Goal: Information Seeking & Learning: Learn about a topic

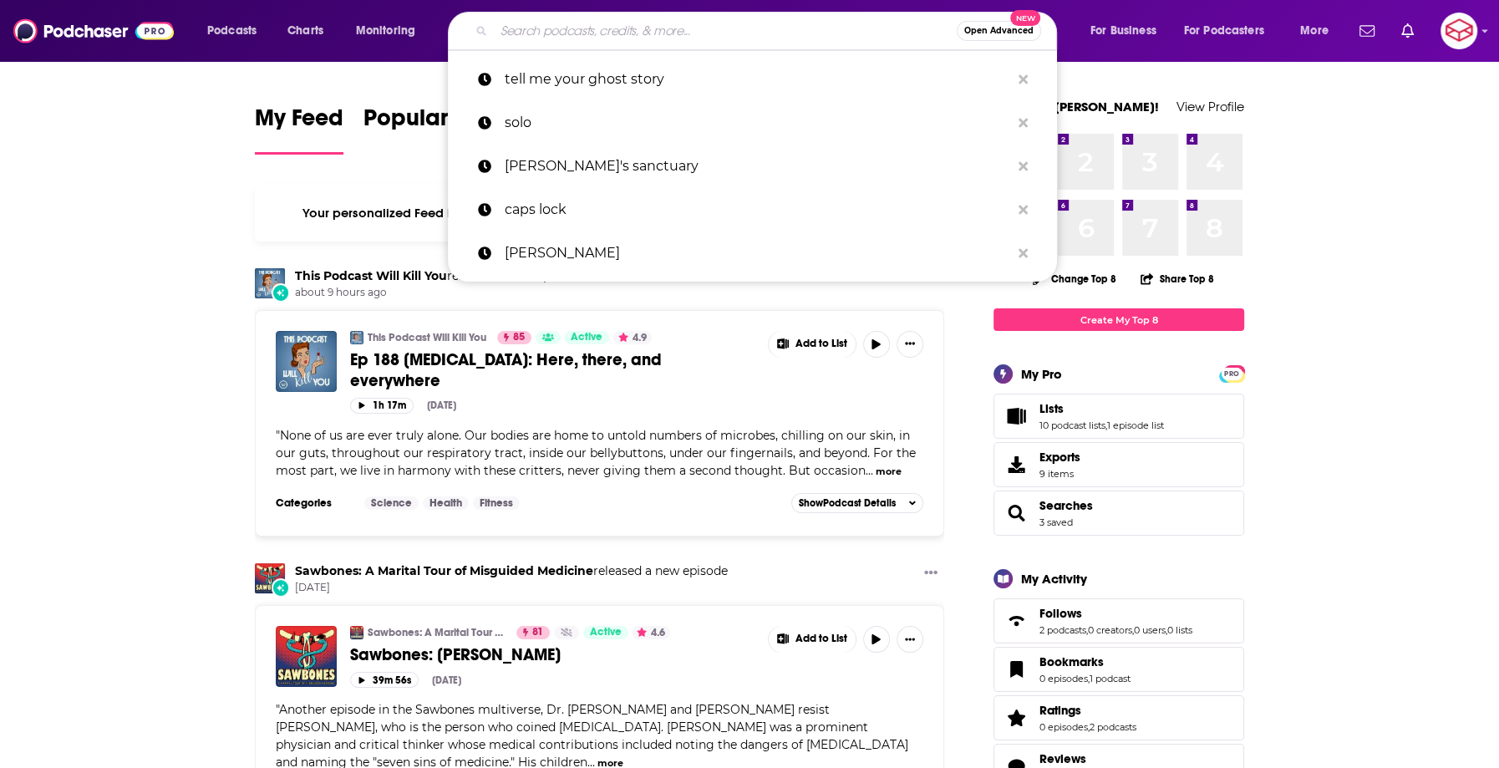
click at [739, 27] on input "Search podcasts, credits, & more..." at bounding box center [725, 31] width 463 height 27
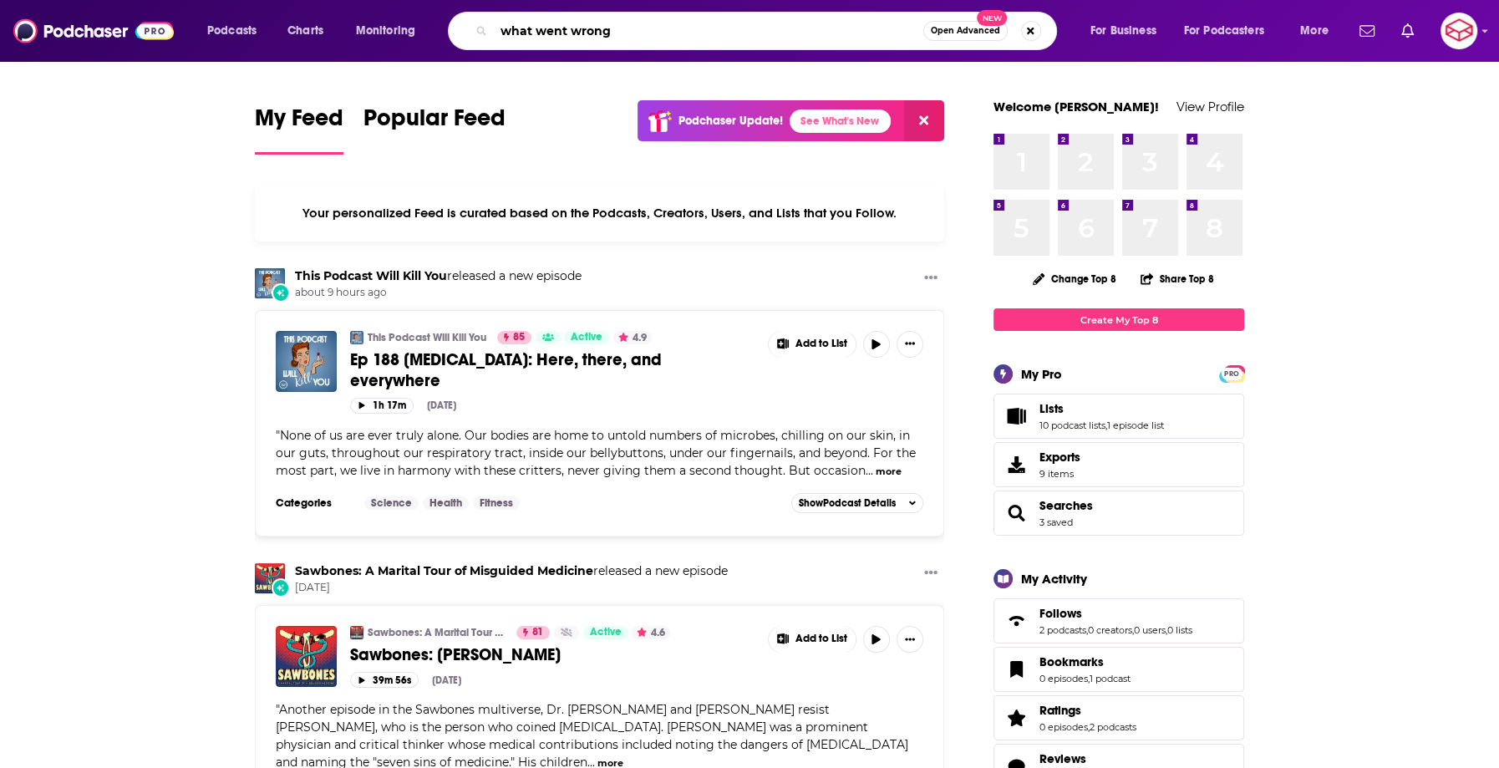
type input "what went wrong"
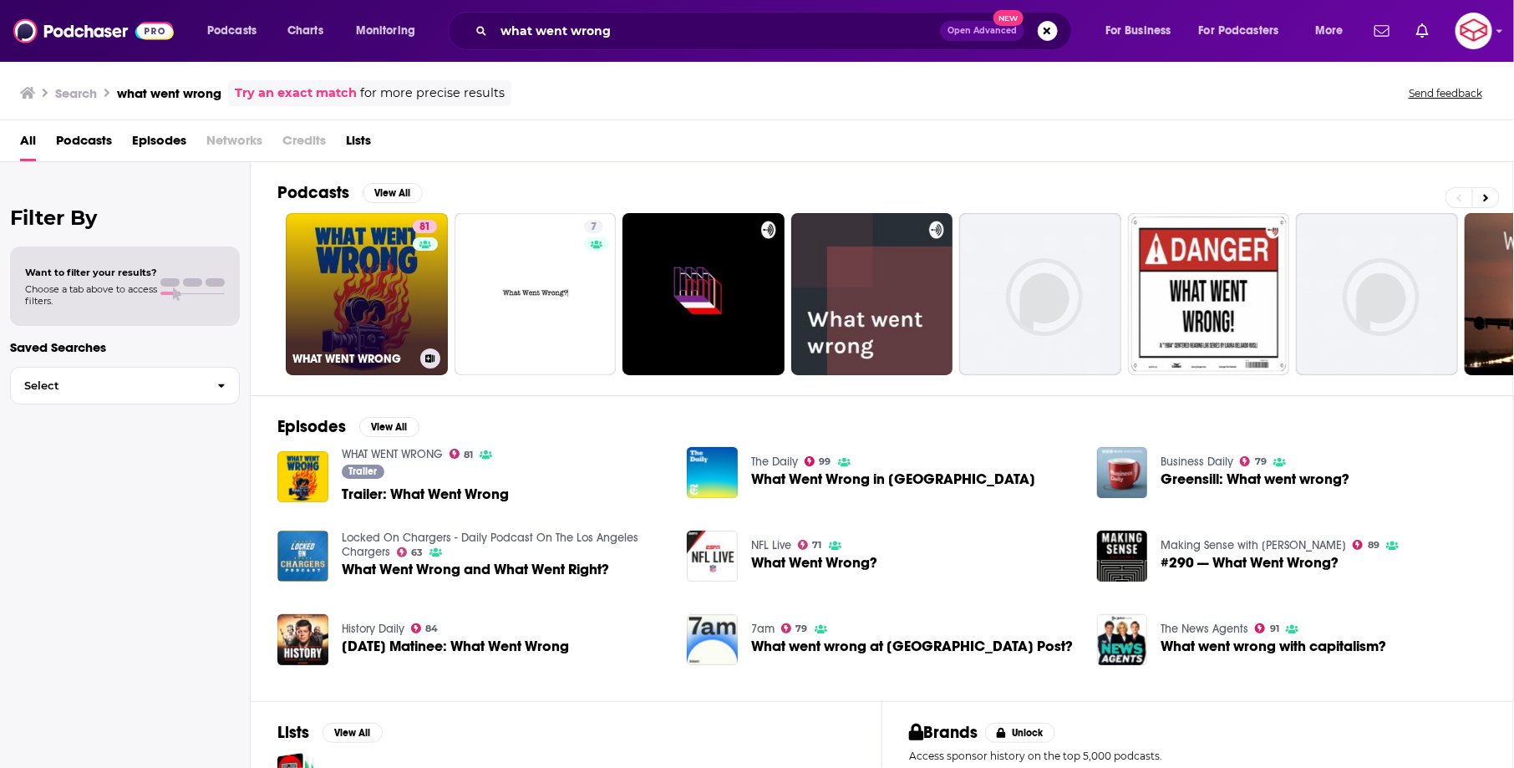
click at [355, 279] on link "81 WHAT WENT WRONG" at bounding box center [367, 294] width 162 height 162
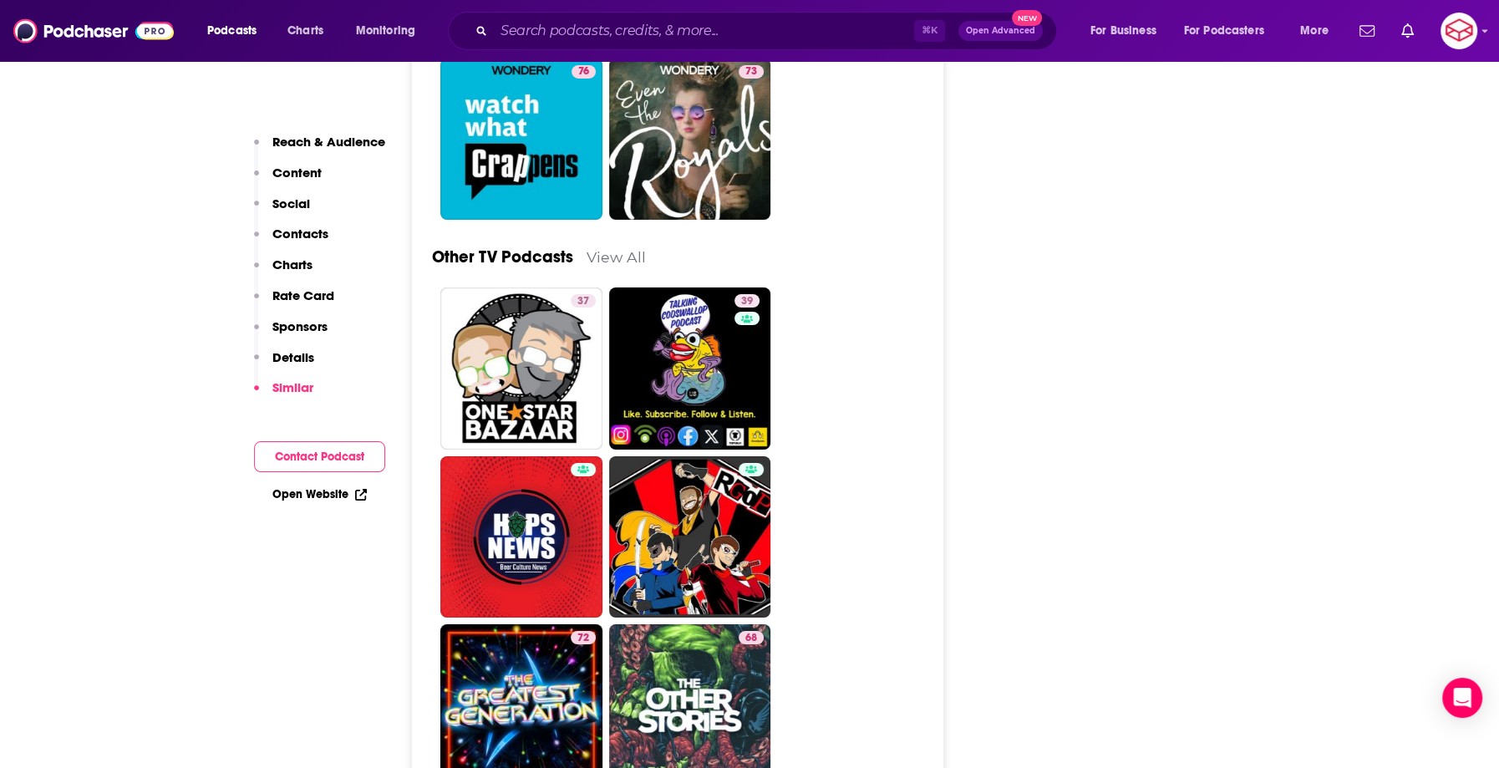
scroll to position [5861, 0]
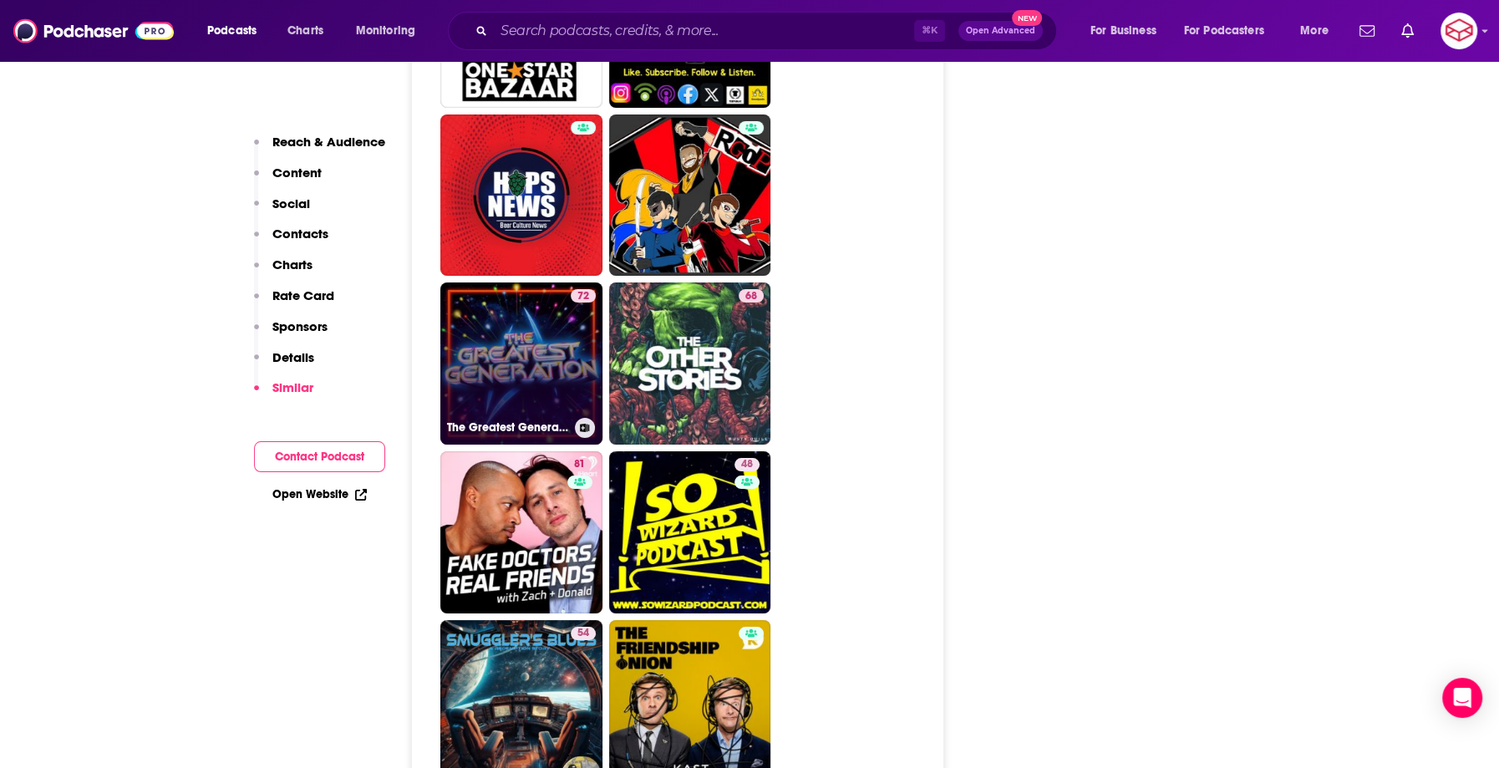
click at [542, 308] on link "72 The Greatest Generation" at bounding box center [521, 363] width 162 height 162
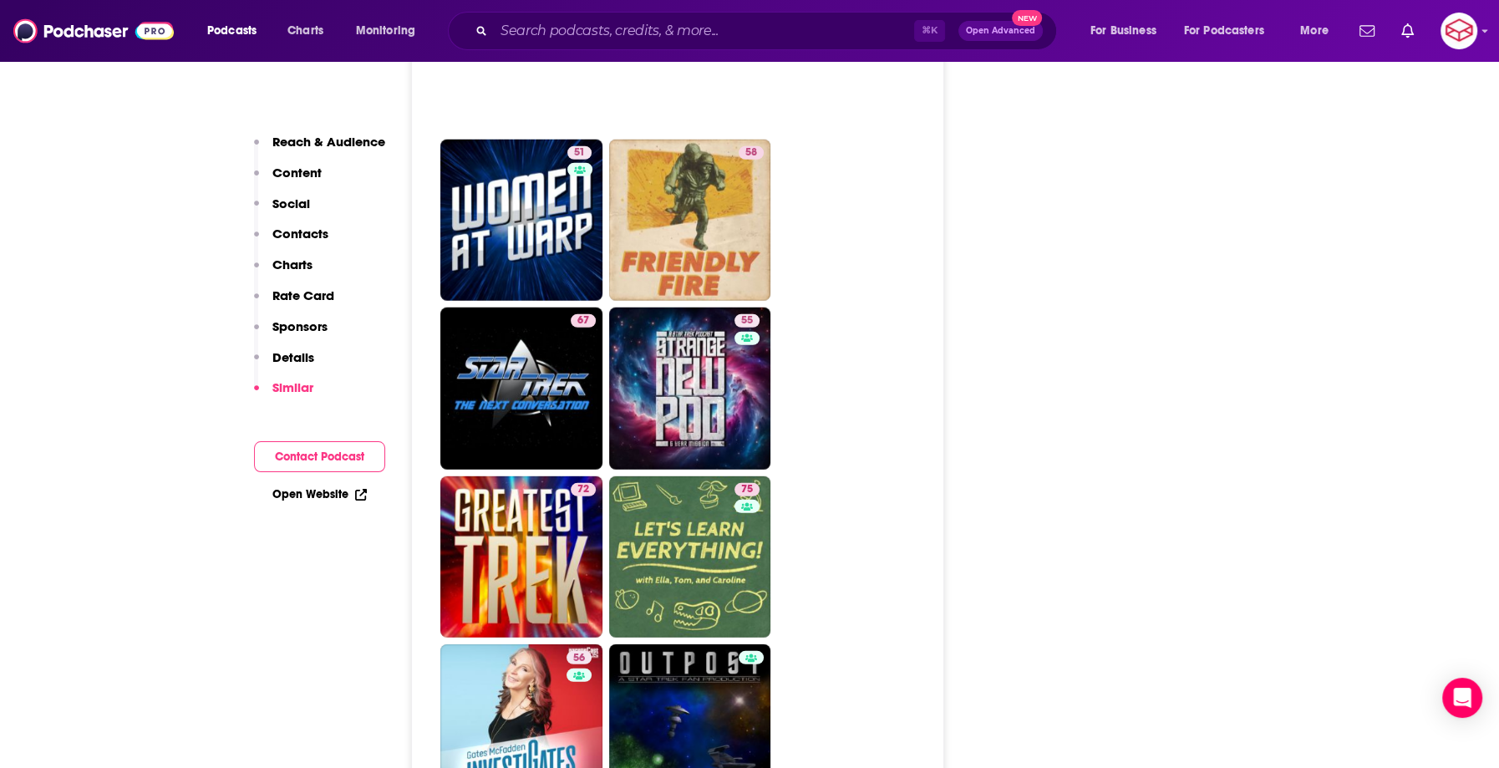
scroll to position [4315, 0]
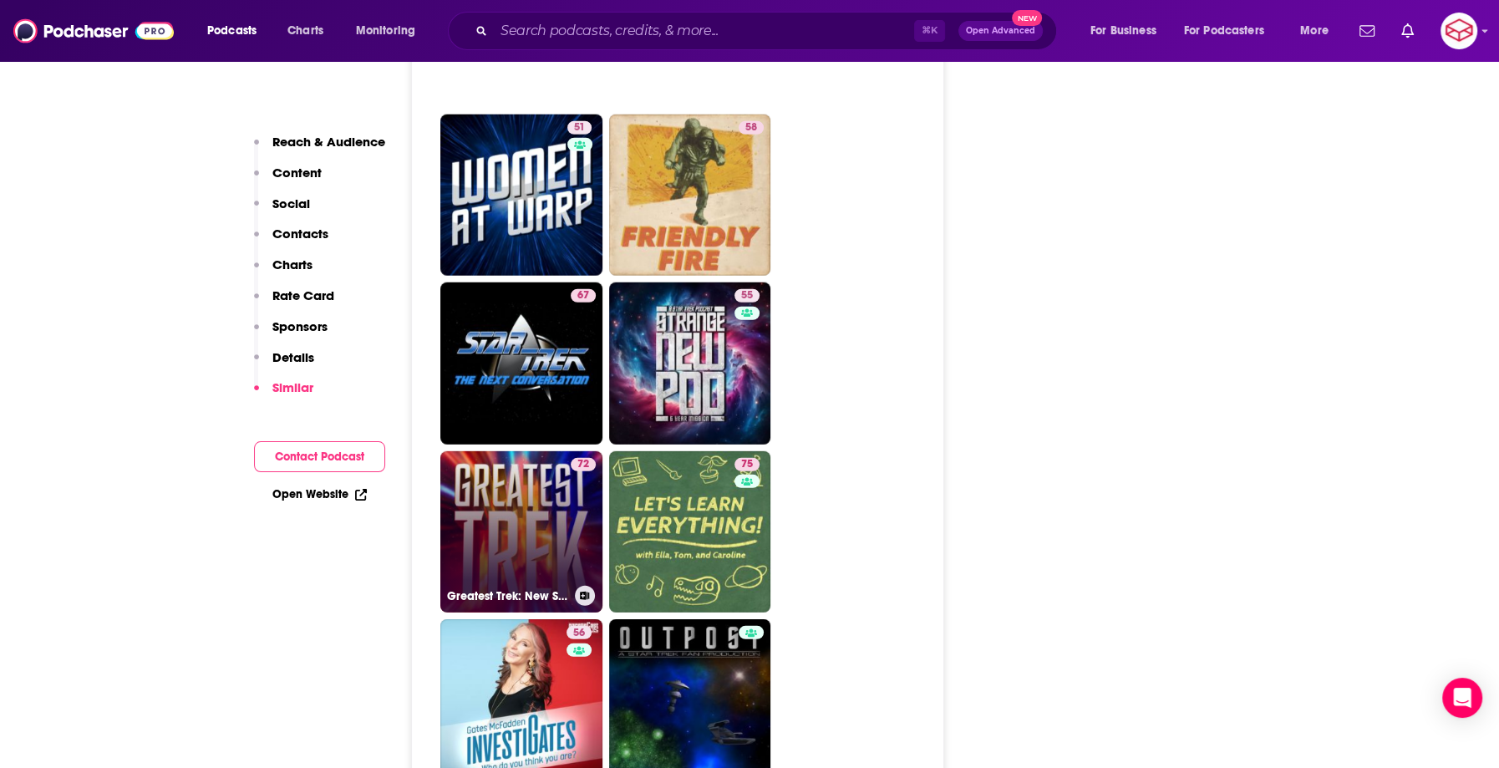
click at [516, 451] on link "72 Greatest Trek: New Star Trek Reviewed" at bounding box center [521, 532] width 162 height 162
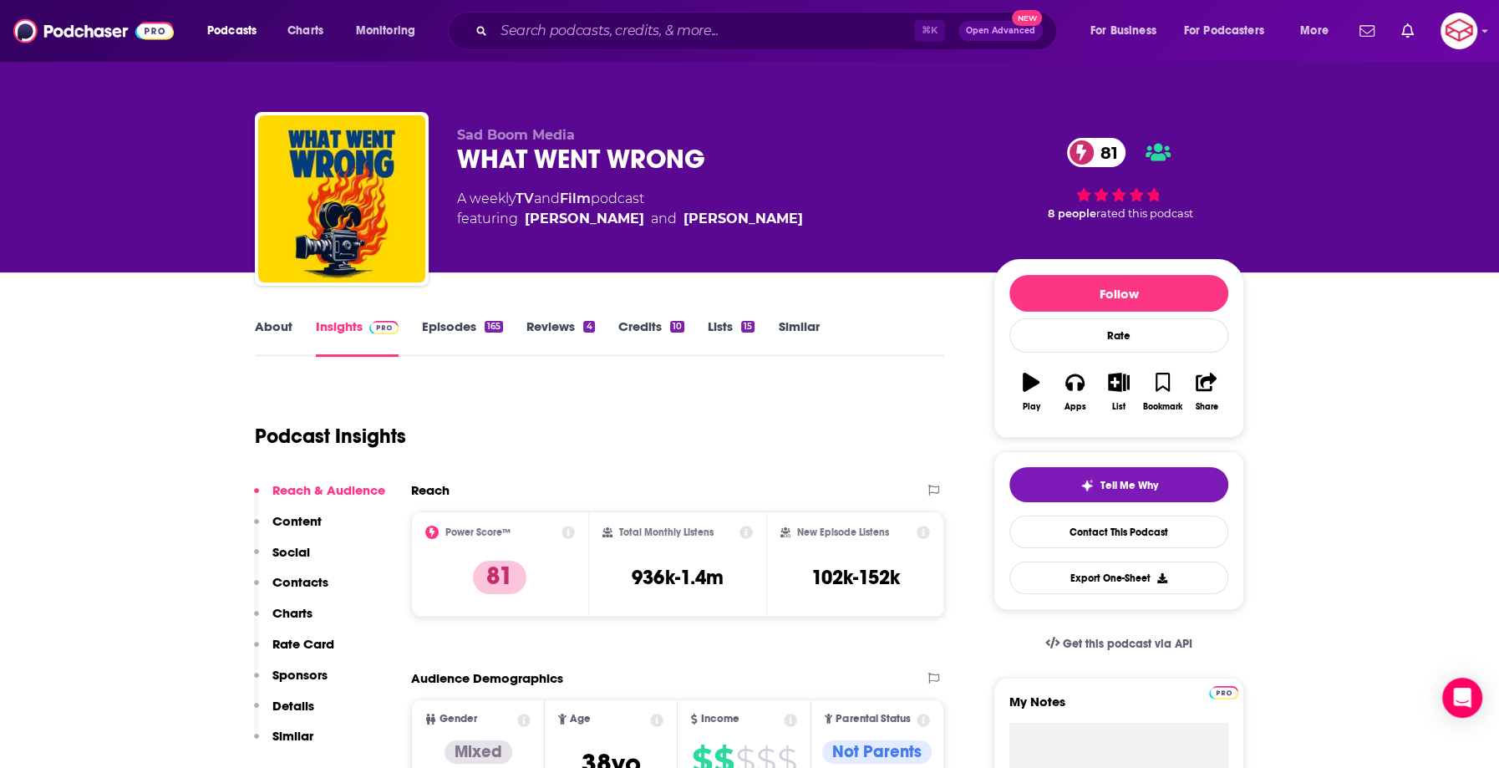
type input "[URL][DOMAIN_NAME]"
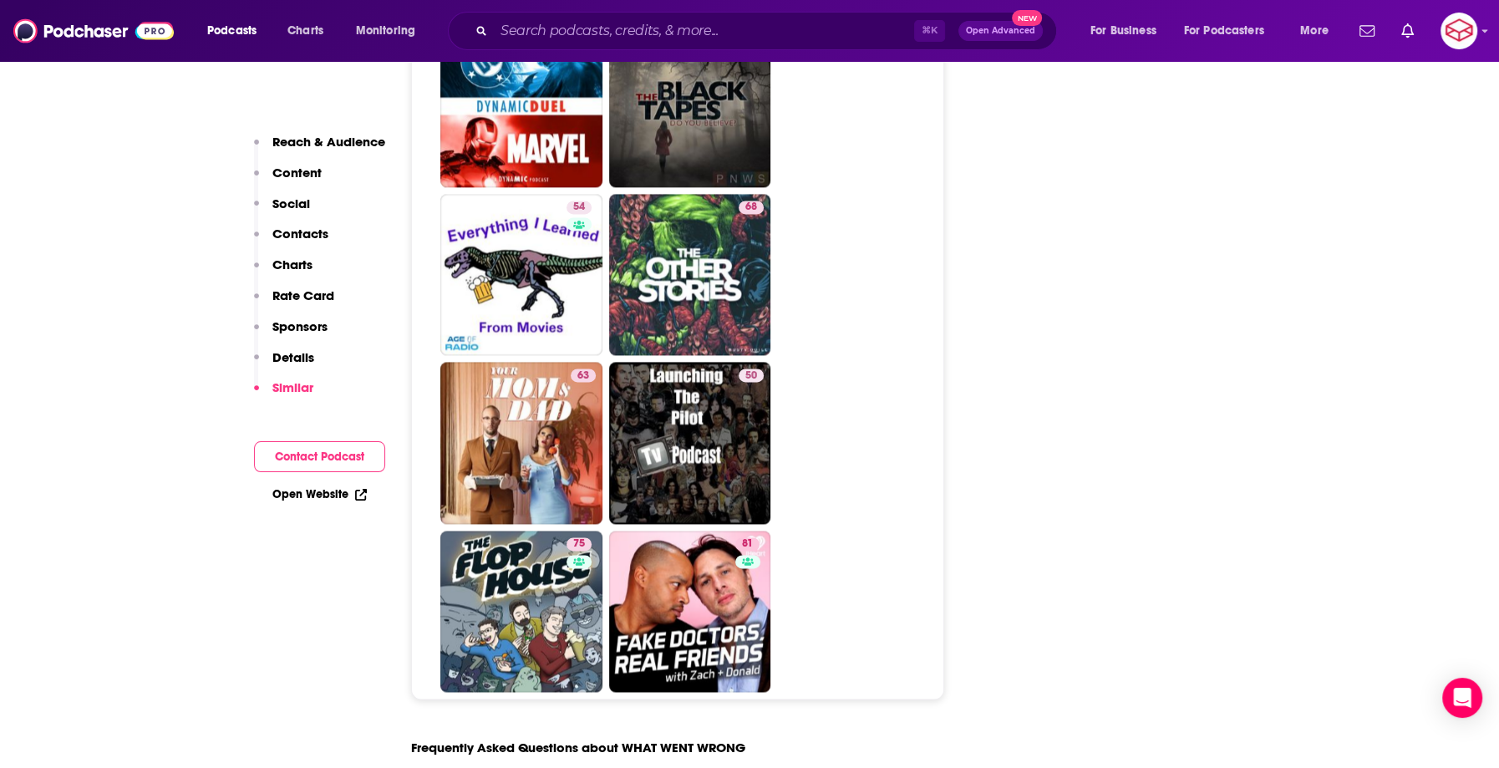
scroll to position [8753, 0]
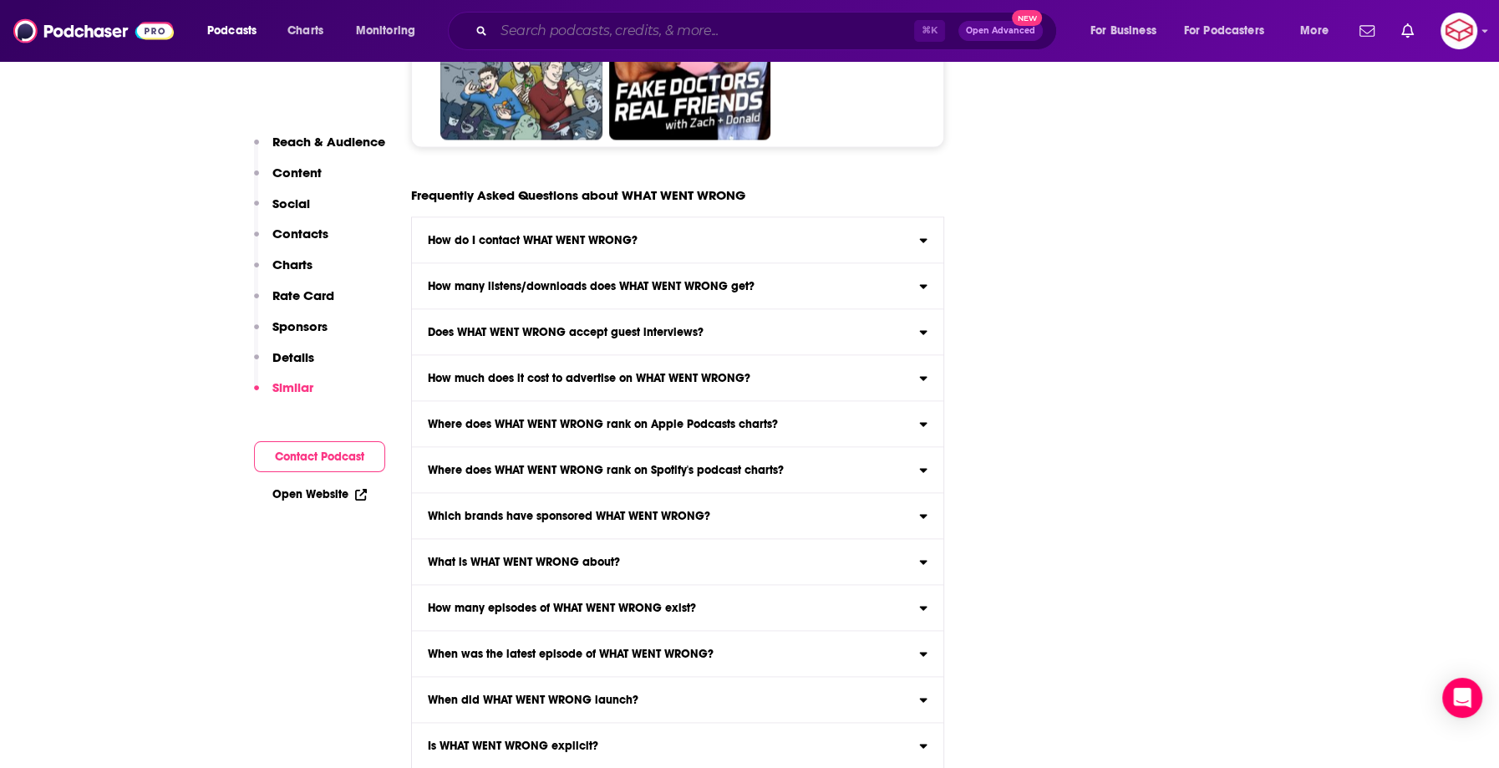
click at [545, 36] on input "Search podcasts, credits, & more..." at bounding box center [704, 31] width 420 height 27
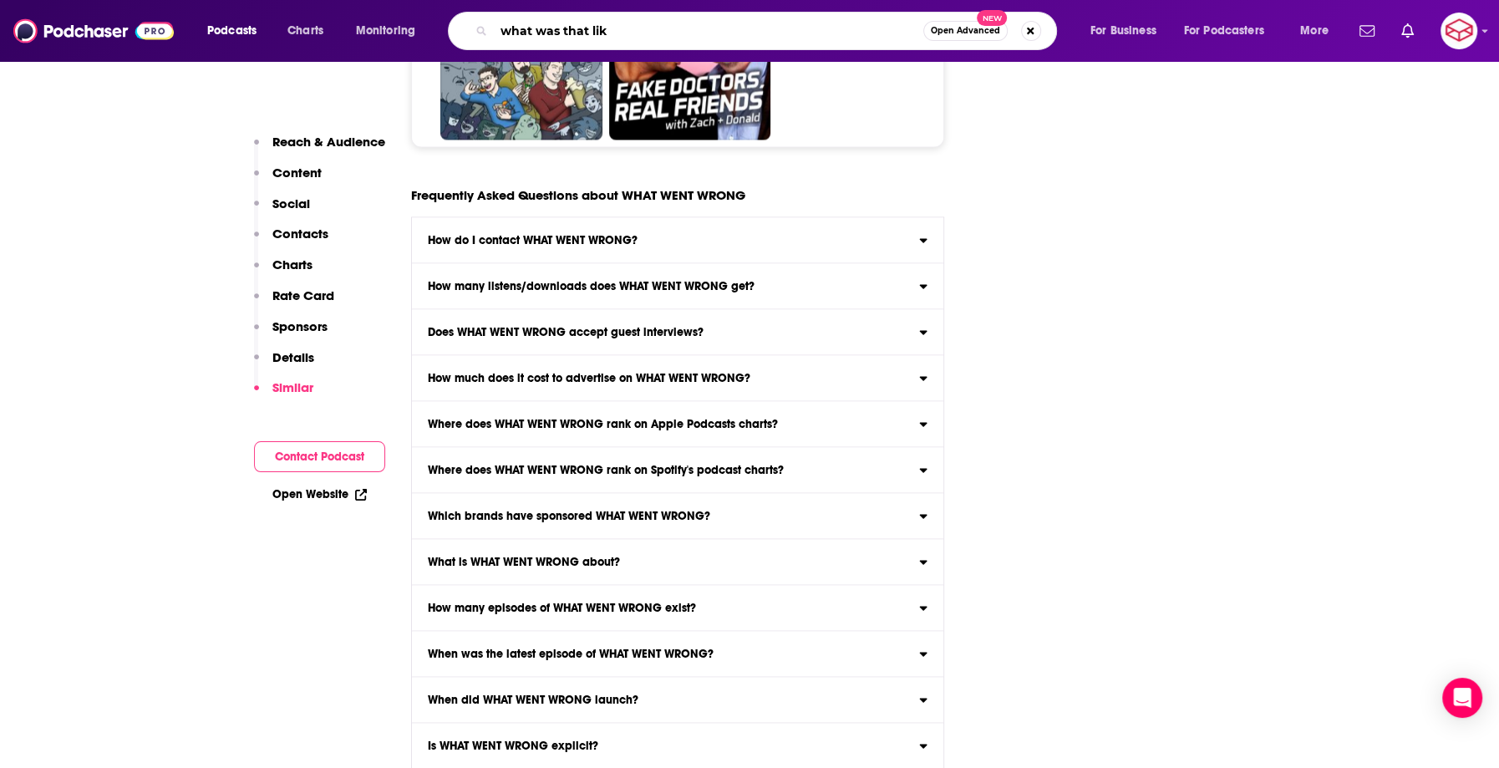
type input "what was that like"
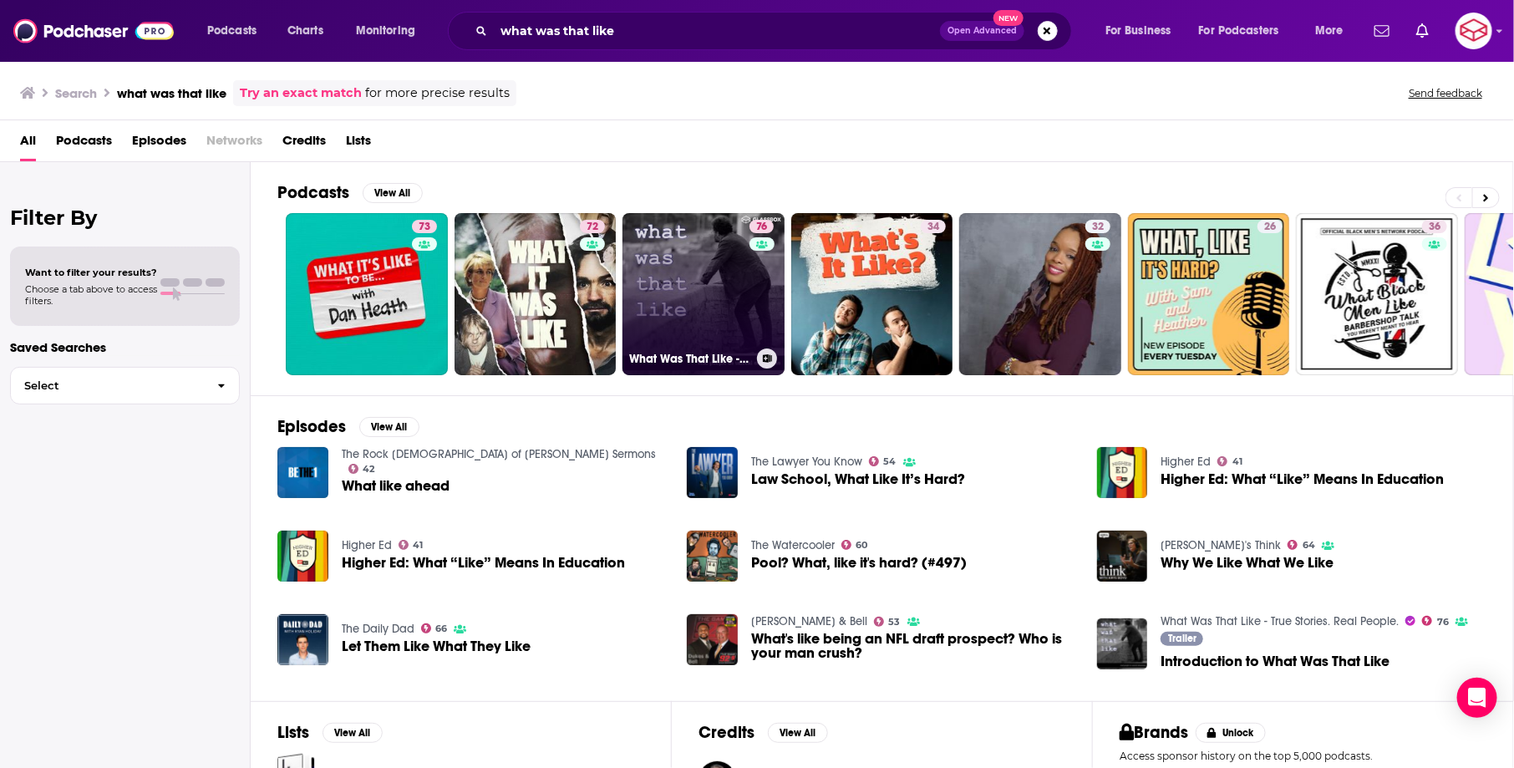
click at [716, 271] on link "76 What Was That Like - True Stories. Real People." at bounding box center [704, 294] width 162 height 162
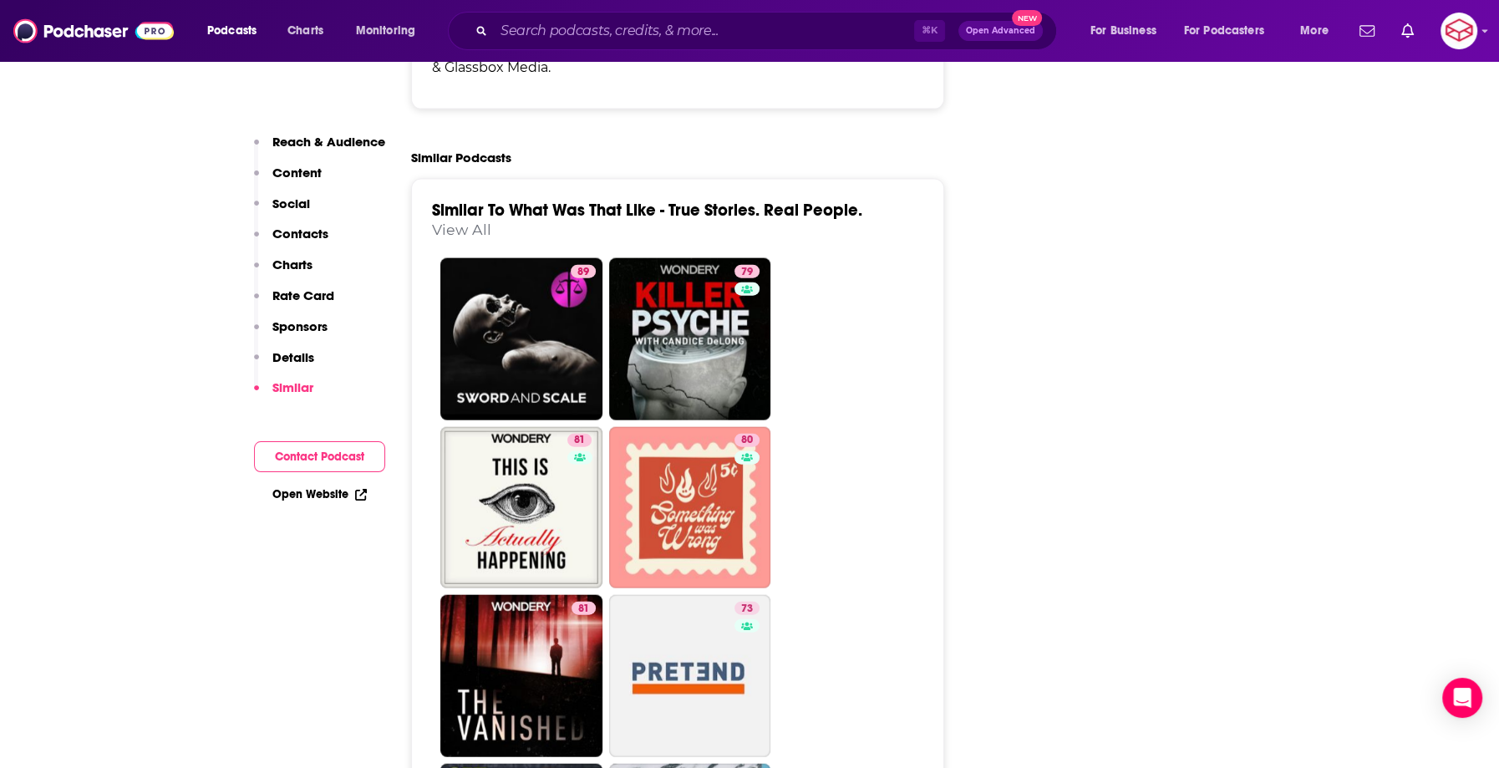
scroll to position [3678, 0]
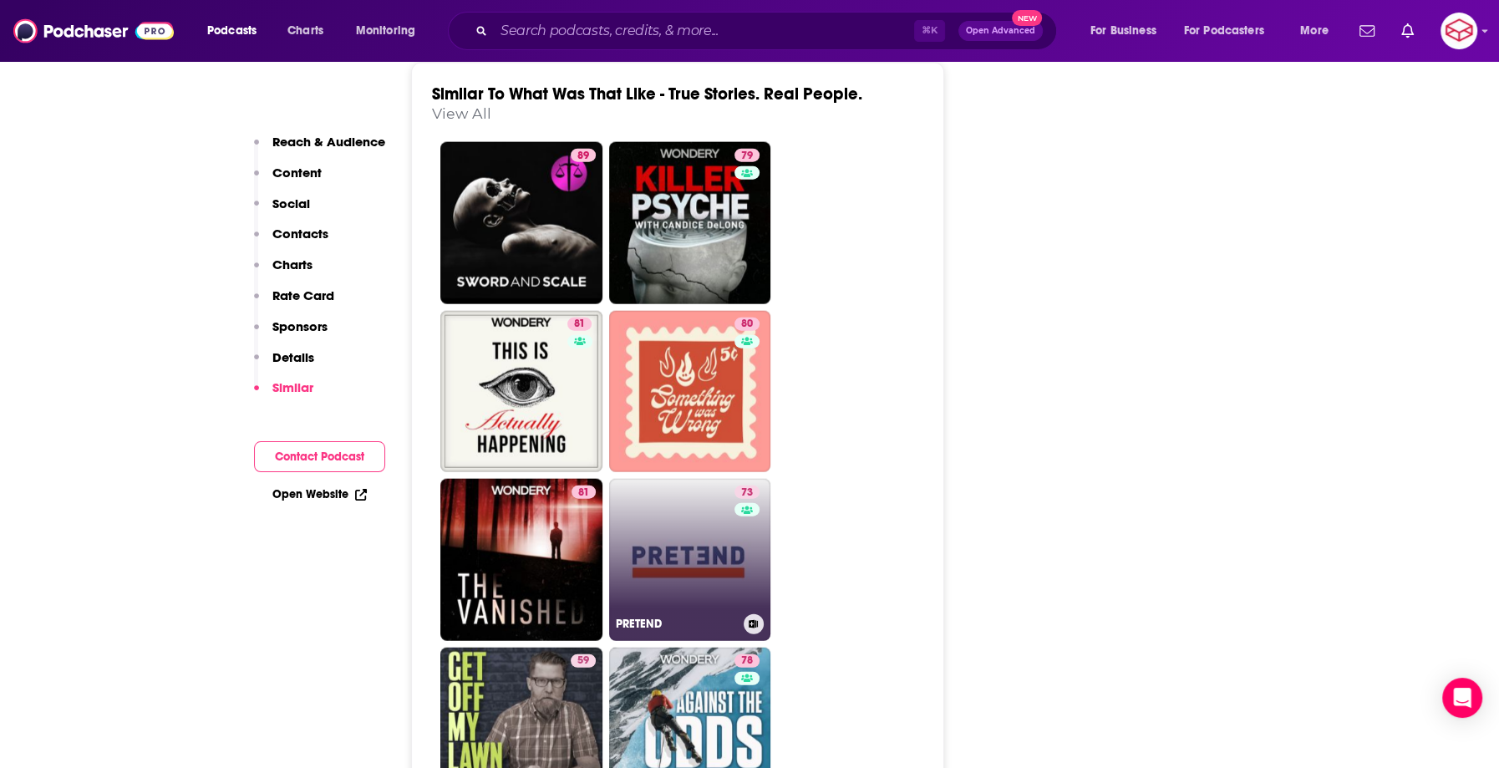
click at [669, 486] on link "73 PRETEND" at bounding box center [690, 560] width 162 height 162
type input "[URL][DOMAIN_NAME]"
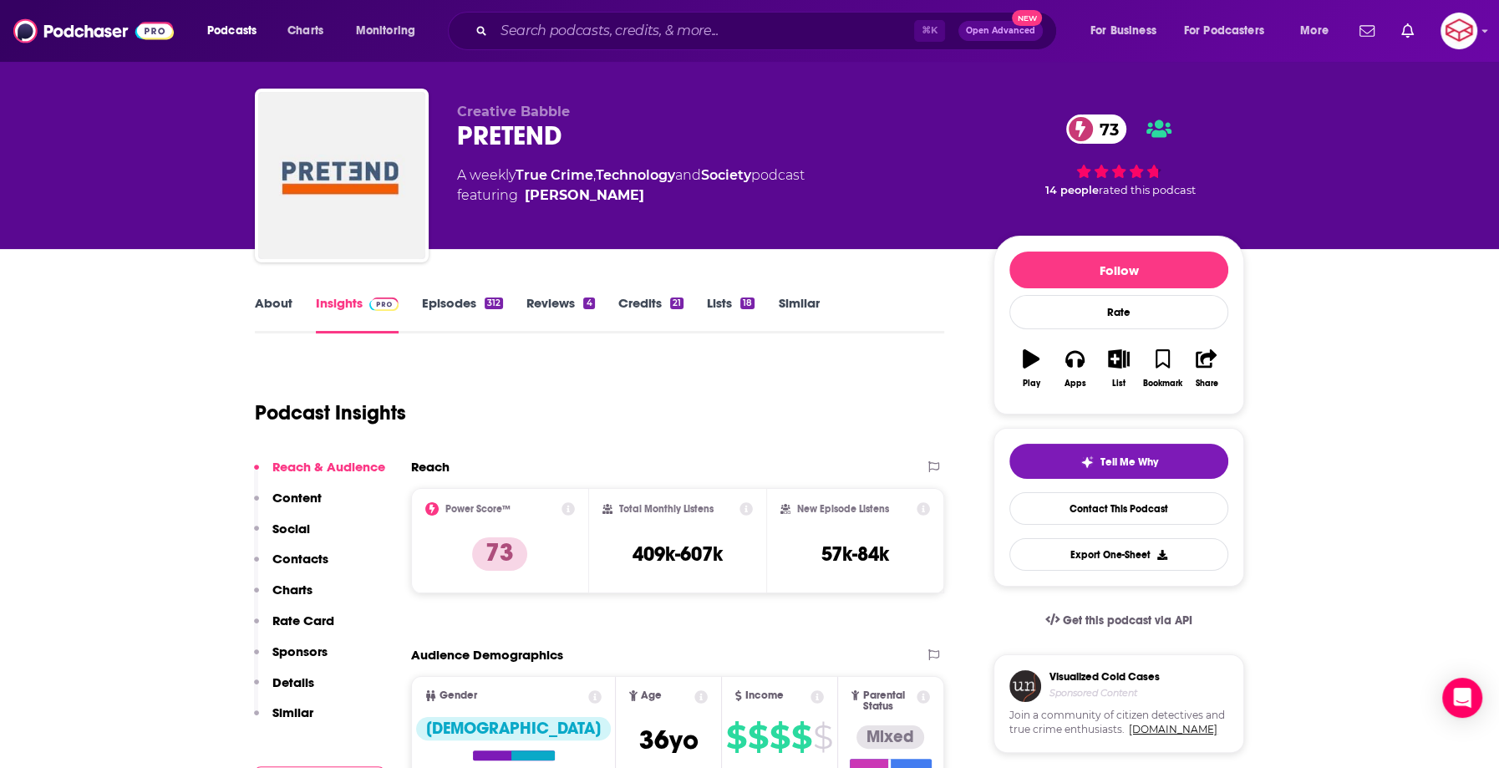
scroll to position [17, 0]
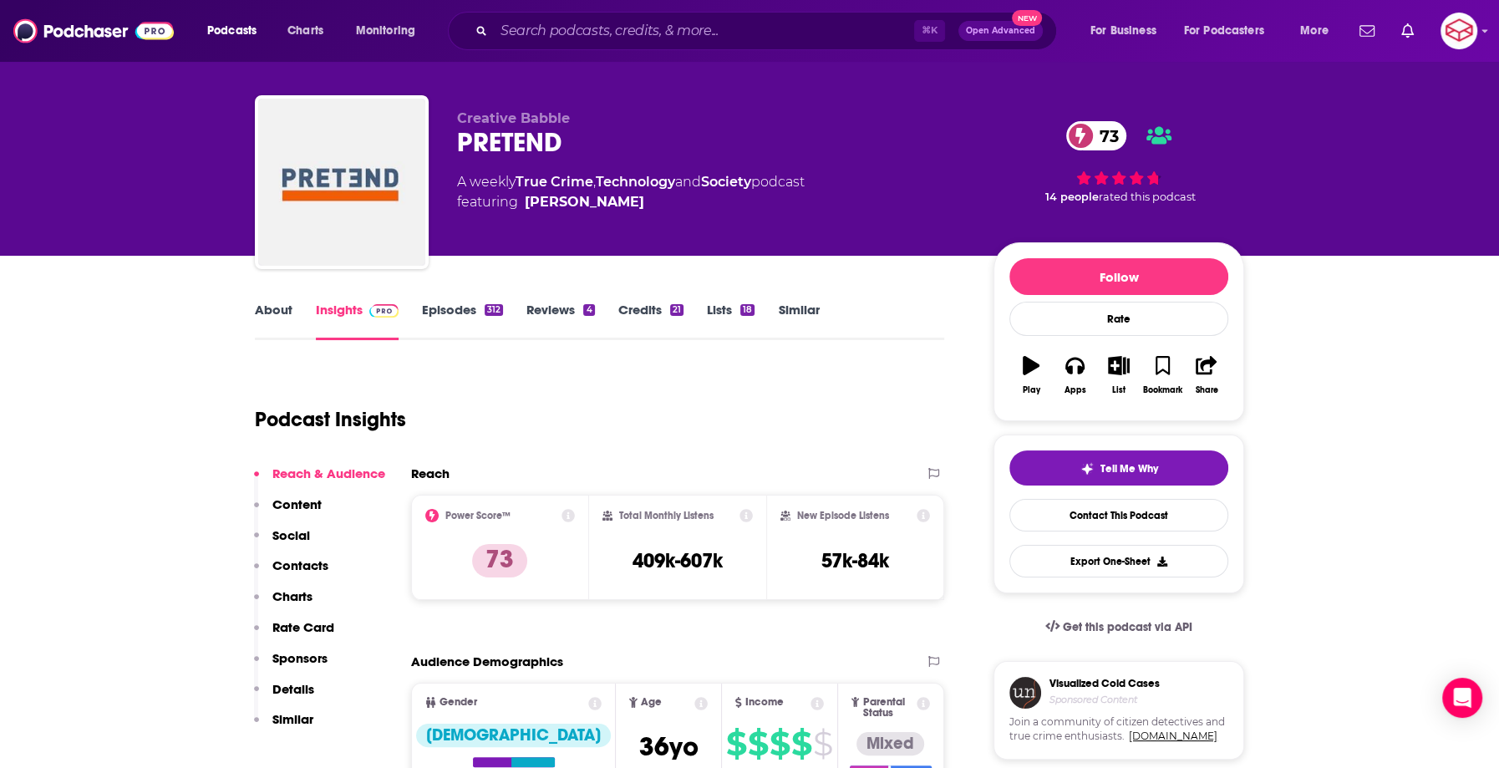
click at [262, 308] on link "About" at bounding box center [274, 321] width 38 height 38
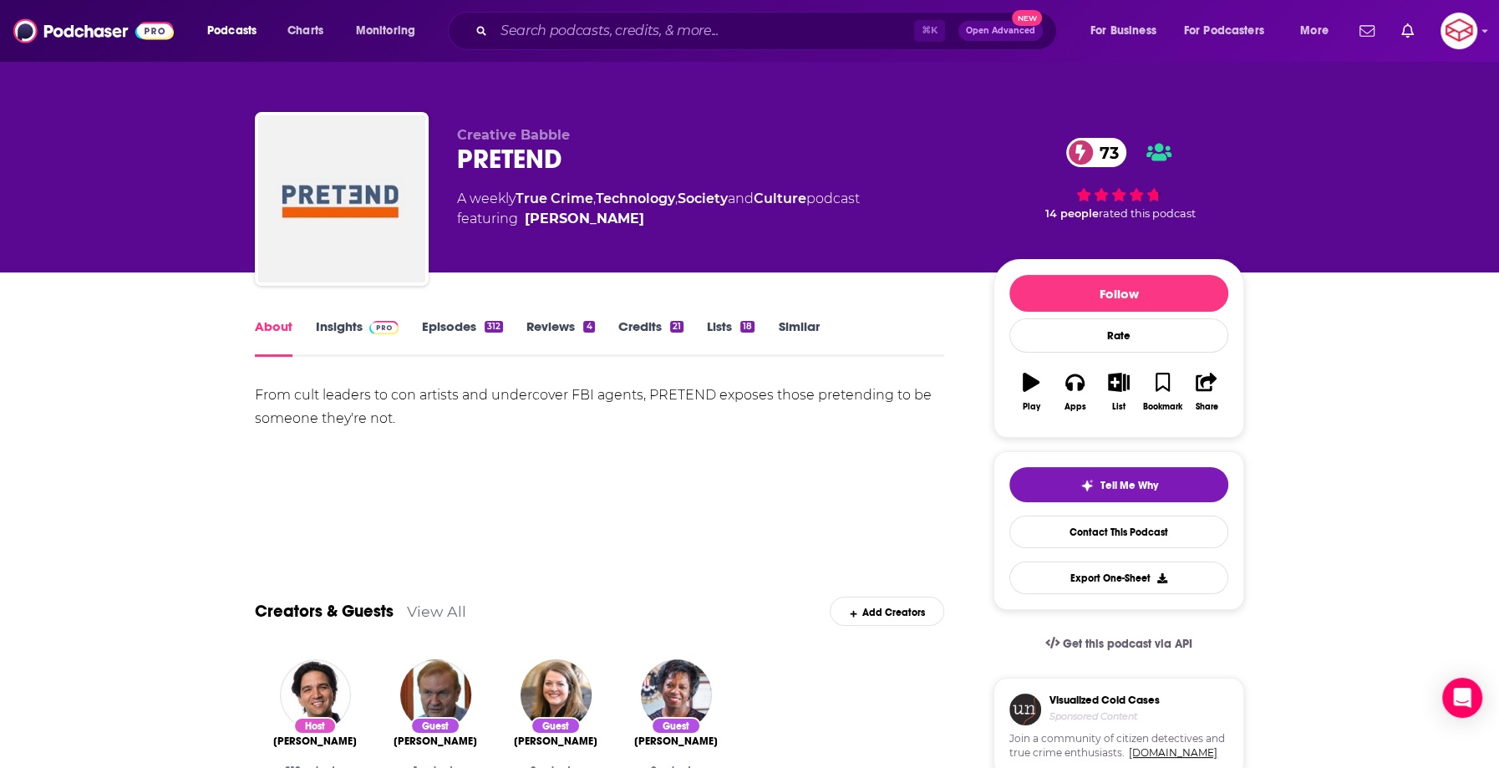
click at [354, 332] on link "Insights" at bounding box center [357, 337] width 83 height 38
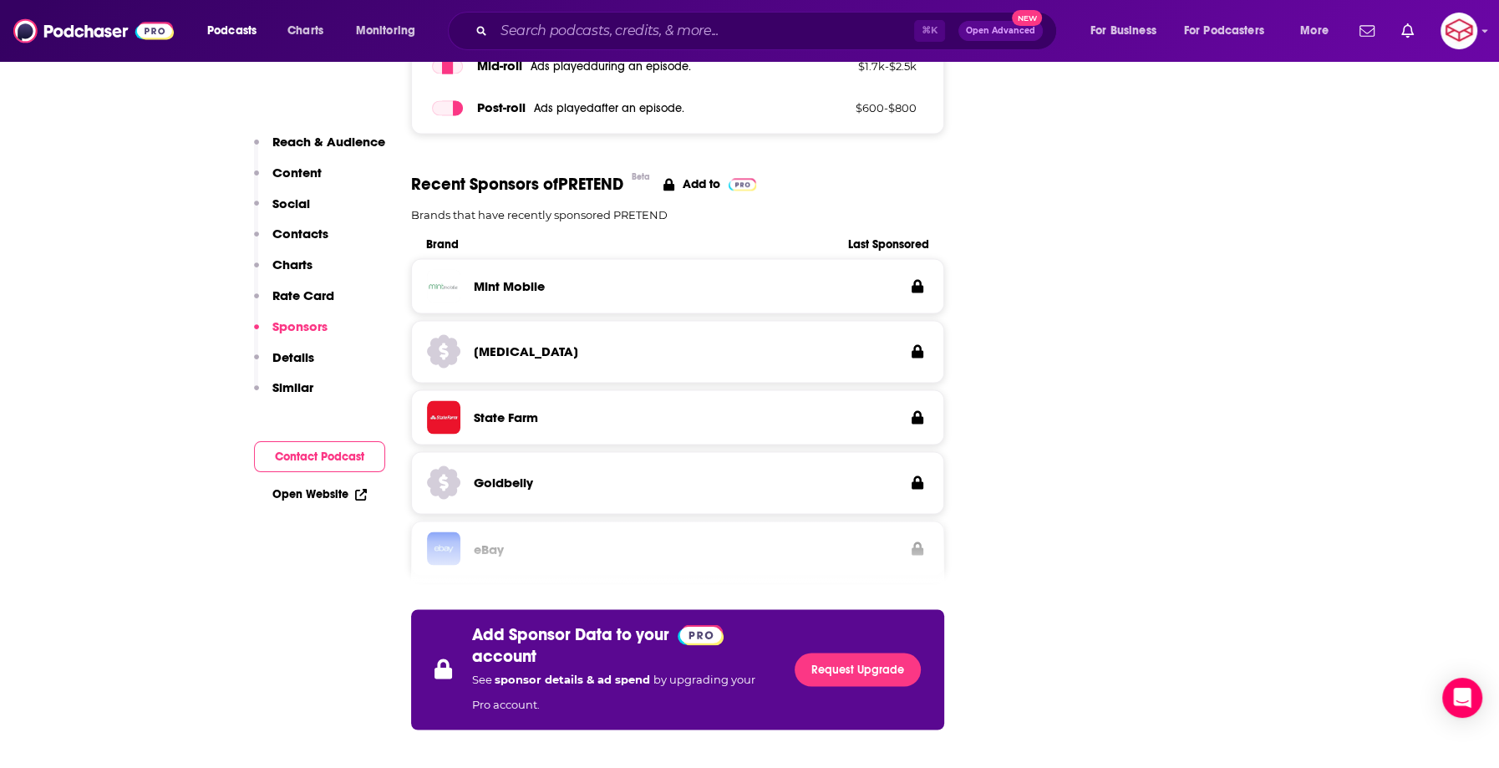
scroll to position [2830, 0]
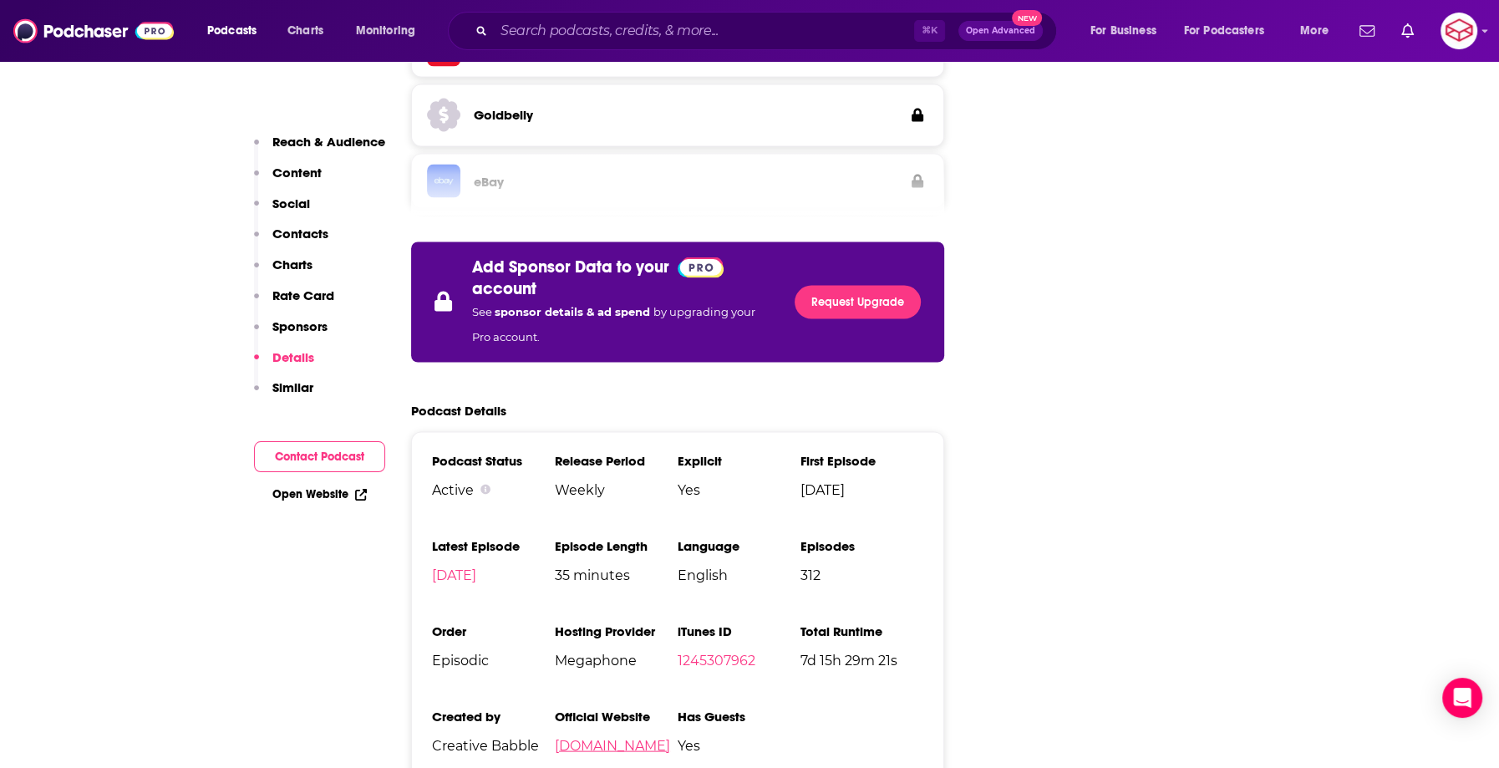
click at [654, 737] on link "[DOMAIN_NAME]" at bounding box center [612, 745] width 115 height 16
